Goal: Task Accomplishment & Management: Use online tool/utility

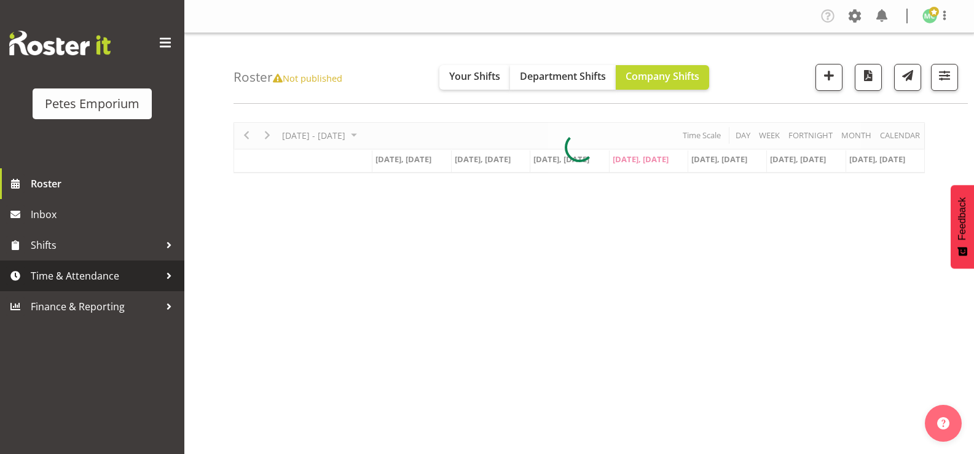
click at [95, 276] on span "Time & Attendance" at bounding box center [95, 276] width 129 height 18
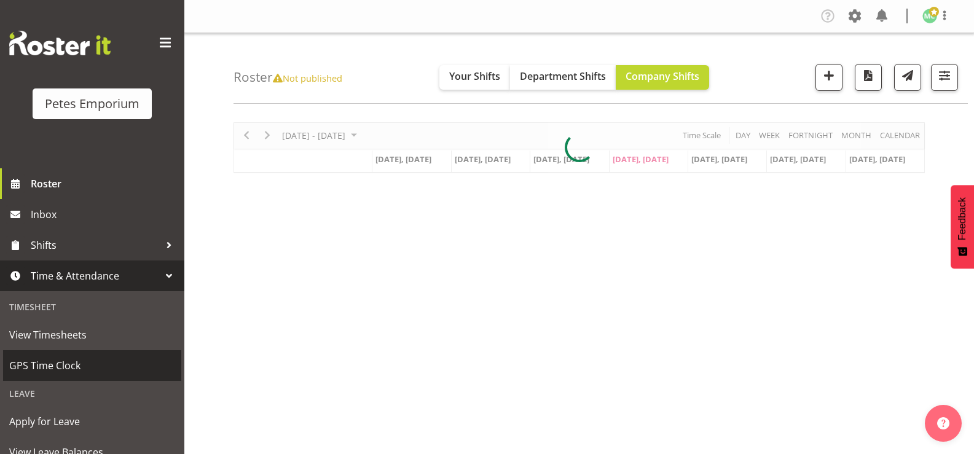
click at [74, 366] on span "GPS Time Clock" at bounding box center [92, 365] width 166 height 18
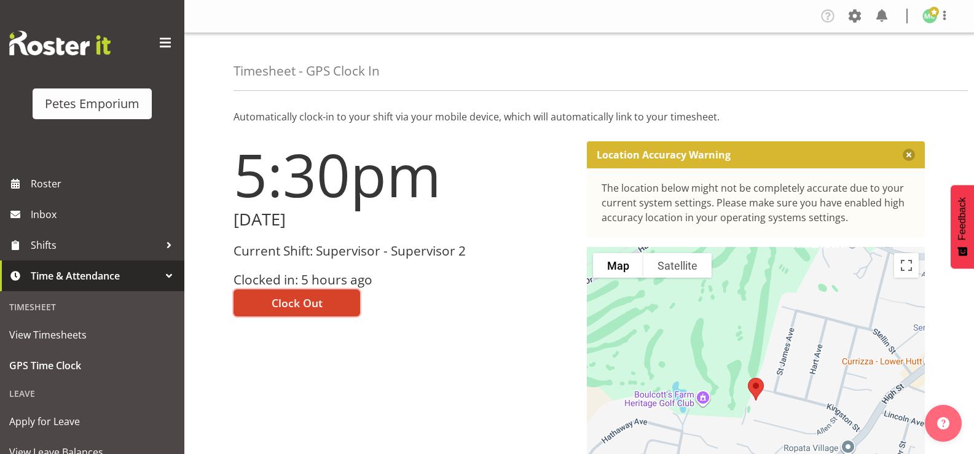
click at [296, 306] on span "Clock Out" at bounding box center [297, 303] width 51 height 16
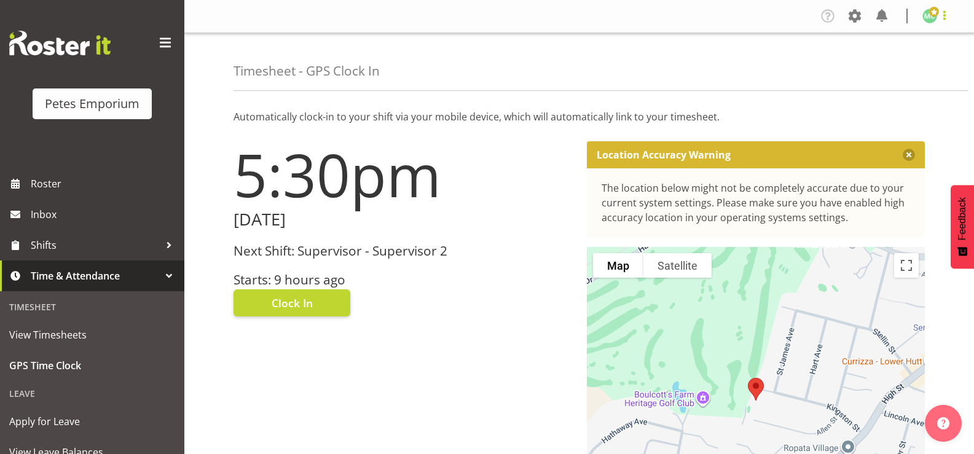
click at [941, 21] on span at bounding box center [944, 15] width 15 height 15
click at [930, 66] on link "Log Out" at bounding box center [893, 64] width 118 height 22
